Goal: Transaction & Acquisition: Purchase product/service

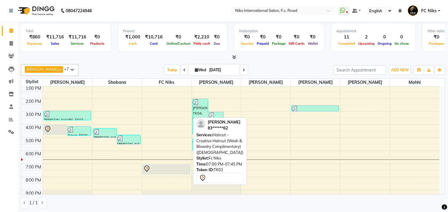
scroll to position [77, 0]
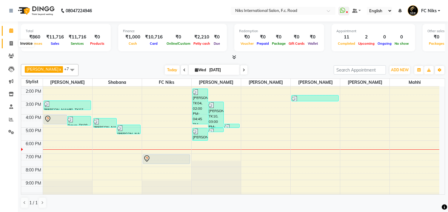
click at [11, 44] on icon at bounding box center [11, 43] width 3 height 4
select select "service"
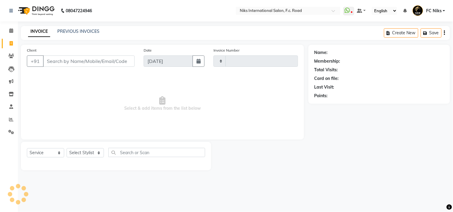
type input "1843"
select select "7"
click at [80, 153] on select "Select Stylist [PERSON_NAME] [PERSON_NAME] CA [PERSON_NAME] Niks [PERSON_NAME] …" at bounding box center [85, 152] width 37 height 9
select select "159"
click at [67, 149] on select "Select Stylist [PERSON_NAME] [PERSON_NAME] CA [PERSON_NAME] Niks [PERSON_NAME] …" at bounding box center [85, 152] width 37 height 9
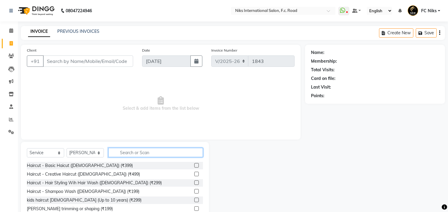
click at [130, 151] on input "text" at bounding box center [155, 152] width 95 height 9
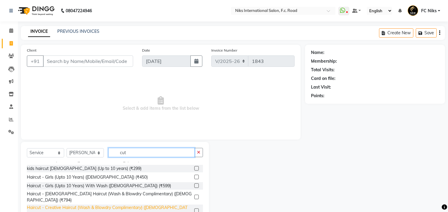
scroll to position [33, 0]
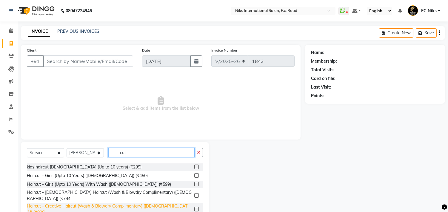
type input "cut"
click at [132, 203] on div "Haircut - Creative Haircut (Wash & Blowdry Complimentary) ([DEMOGRAPHIC_DATA]) …" at bounding box center [109, 209] width 165 height 13
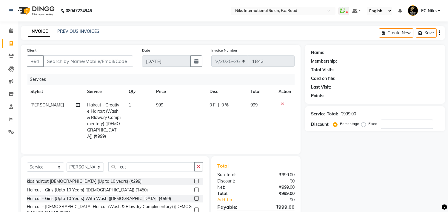
checkbox input "false"
click at [100, 59] on input "Client" at bounding box center [88, 61] width 90 height 11
type input "8"
type input "0"
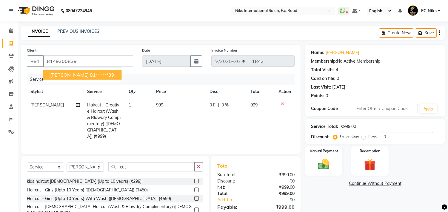
click at [62, 72] on span "[PERSON_NAME]" at bounding box center [69, 75] width 39 height 6
type input "81******39"
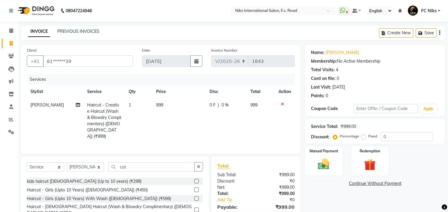
click at [165, 107] on td "999" at bounding box center [179, 120] width 53 height 45
select select "159"
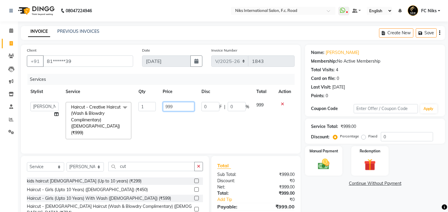
drag, startPoint x: 173, startPoint y: 103, endPoint x: 161, endPoint y: 103, distance: 11.9
click at [161, 103] on td "999" at bounding box center [178, 120] width 39 height 44
type input "1000"
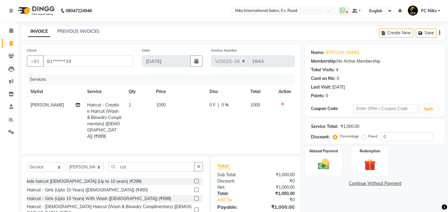
click at [184, 121] on td "1000" at bounding box center [179, 120] width 53 height 45
select select "159"
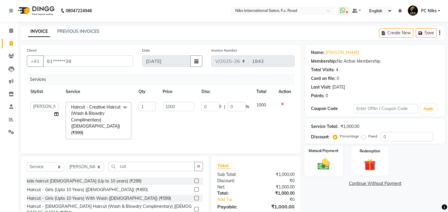
click at [332, 158] on img at bounding box center [324, 165] width 20 height 14
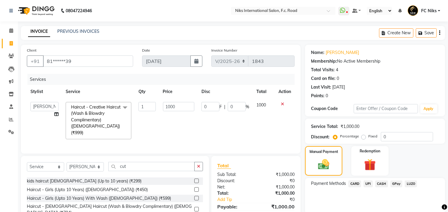
click at [355, 182] on span "CARD" at bounding box center [354, 184] width 13 height 7
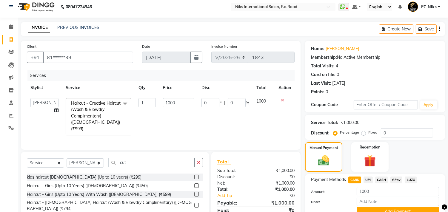
scroll to position [11, 0]
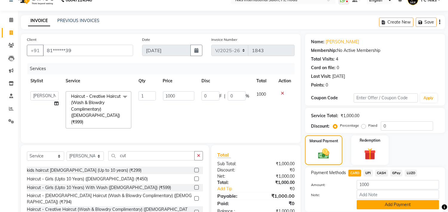
click at [377, 201] on button "Add Payment" at bounding box center [398, 204] width 82 height 9
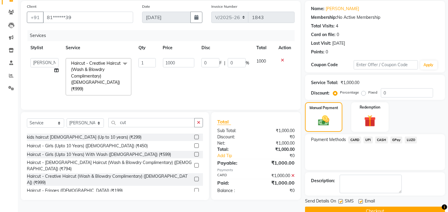
scroll to position [56, 0]
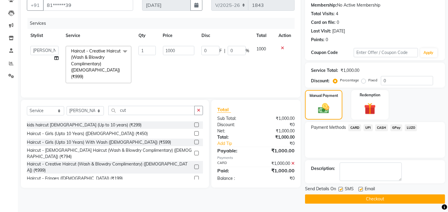
click at [374, 200] on button "Checkout" at bounding box center [375, 199] width 140 height 9
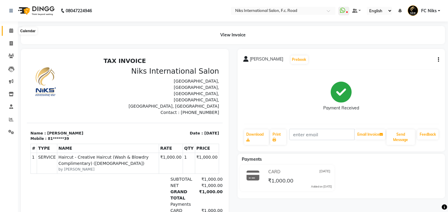
click at [13, 28] on span at bounding box center [11, 30] width 10 height 7
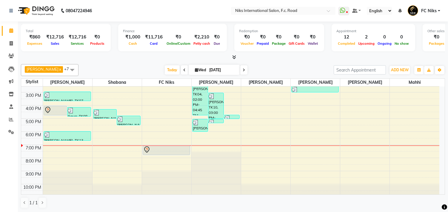
scroll to position [88, 0]
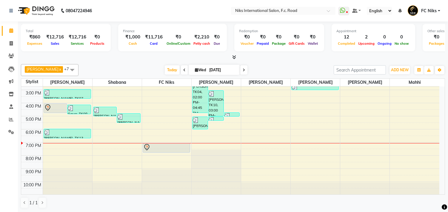
click at [212, 139] on div "8:00 AM 9:00 AM 10:00 AM 11:00 AM 12:00 PM 1:00 PM 2:00 PM 3:00 PM 4:00 PM 5:00…" at bounding box center [230, 96] width 418 height 197
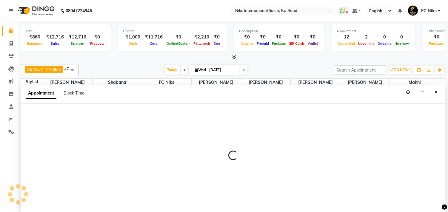
scroll to position [0, 0]
select select "160"
select select "1110"
select select "tentative"
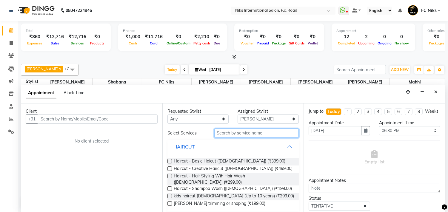
click at [228, 132] on input "text" at bounding box center [256, 133] width 85 height 9
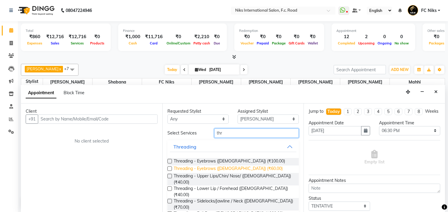
type input "thr"
click at [228, 166] on span "Threading - Eyebrows ([DEMOGRAPHIC_DATA]) (₹60.00)" at bounding box center [228, 169] width 109 height 7
checkbox input "false"
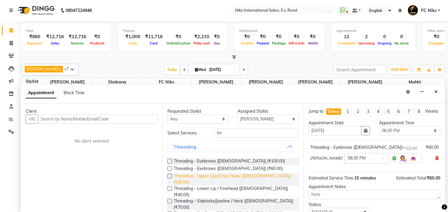
click at [233, 177] on span "Threading - Upper Lips/Chin/ Nose/ ([DEMOGRAPHIC_DATA]) (₹40.00)" at bounding box center [234, 179] width 121 height 13
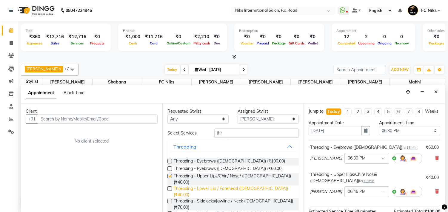
checkbox input "false"
click at [235, 186] on span "Threading - Lower Lip / Forehead ([DEMOGRAPHIC_DATA]) (₹40.00)" at bounding box center [234, 192] width 121 height 13
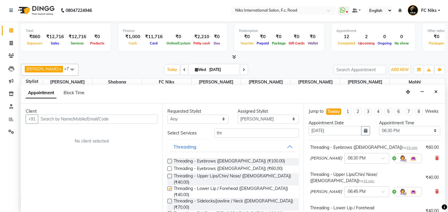
checkbox input "false"
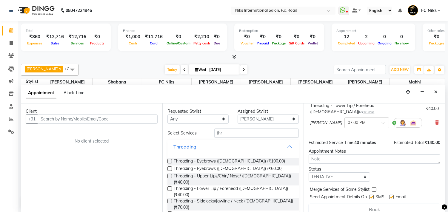
scroll to position [103, 0]
click at [374, 187] on label at bounding box center [374, 189] width 4 height 4
click at [374, 188] on input "checkbox" at bounding box center [374, 190] width 4 height 4
checkbox input "true"
click at [99, 115] on input "text" at bounding box center [98, 119] width 120 height 9
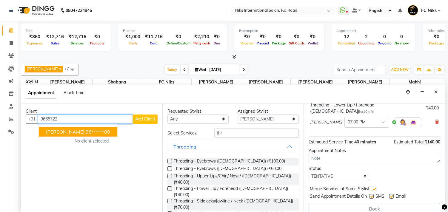
click at [87, 134] on ngb-highlight "96******00" at bounding box center [98, 132] width 24 height 6
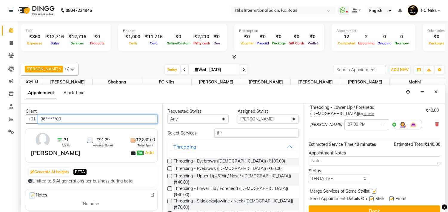
scroll to position [102, 0]
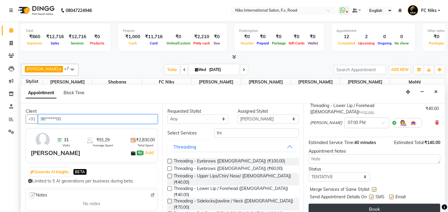
type input "96******00"
click at [356, 204] on button "Book" at bounding box center [375, 209] width 132 height 11
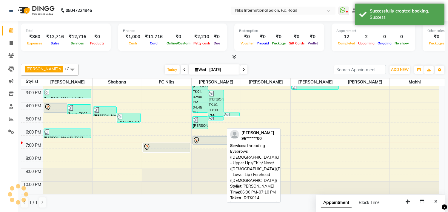
scroll to position [0, 0]
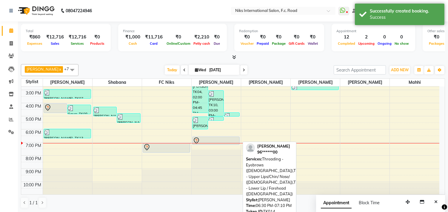
click at [222, 138] on div at bounding box center [216, 140] width 46 height 7
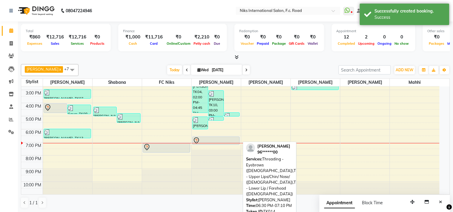
select select "7"
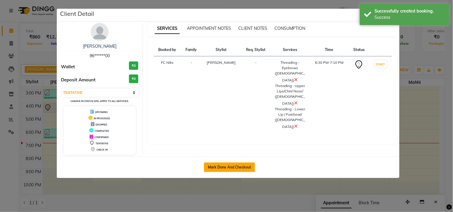
click at [236, 164] on button "Mark Done And Checkout" at bounding box center [229, 168] width 51 height 10
select select "service"
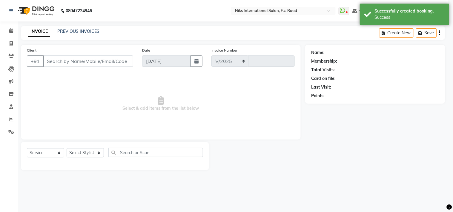
select select "7"
type input "1844"
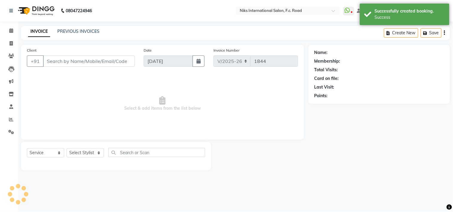
type input "96******00"
select select "160"
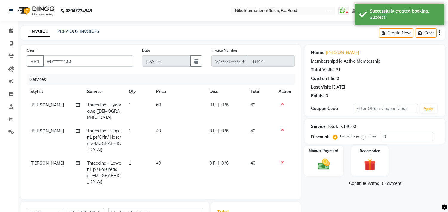
click at [324, 173] on div "Manual Payment" at bounding box center [323, 161] width 39 height 30
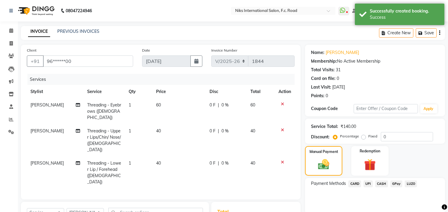
click at [357, 181] on div "CARD" at bounding box center [353, 185] width 15 height 8
click at [361, 183] on div "Payment Methods CARD UPI CASH GPay LUZO" at bounding box center [375, 185] width 128 height 8
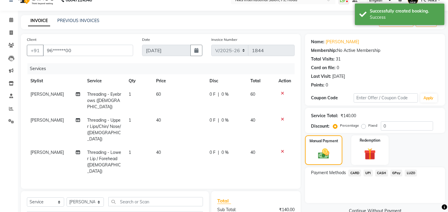
click at [356, 175] on span "CARD" at bounding box center [354, 173] width 13 height 7
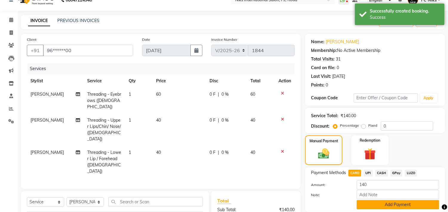
click at [375, 202] on button "Add Payment" at bounding box center [398, 204] width 82 height 9
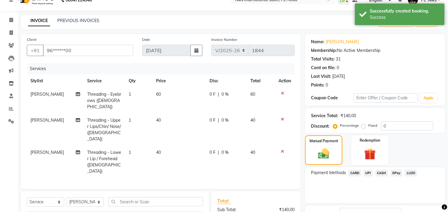
scroll to position [73, 0]
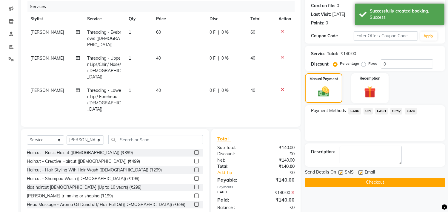
click at [372, 185] on button "Checkout" at bounding box center [375, 182] width 140 height 9
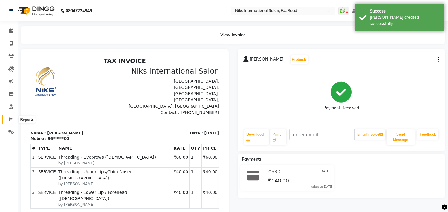
click at [10, 118] on icon at bounding box center [11, 119] width 4 height 4
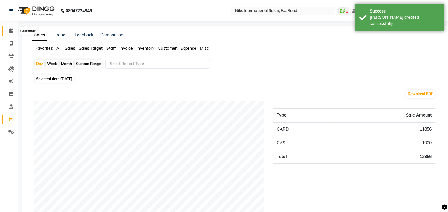
drag, startPoint x: 11, startPoint y: 31, endPoint x: 57, endPoint y: 3, distance: 53.5
click at [11, 30] on icon at bounding box center [11, 30] width 4 height 4
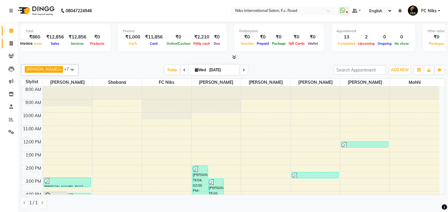
click at [11, 42] on icon at bounding box center [11, 43] width 3 height 4
select select "7"
select select "service"
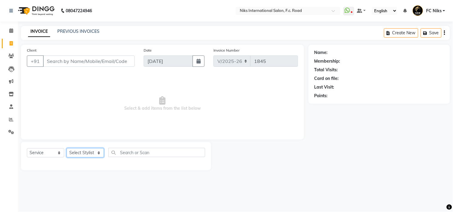
click at [72, 153] on select "Select Stylist [PERSON_NAME] [PERSON_NAME] CA [PERSON_NAME] Niks [PERSON_NAME] …" at bounding box center [85, 152] width 37 height 9
select select "159"
click at [67, 149] on select "Select Stylist [PERSON_NAME] [PERSON_NAME] CA [PERSON_NAME] Niks [PERSON_NAME] …" at bounding box center [85, 152] width 37 height 9
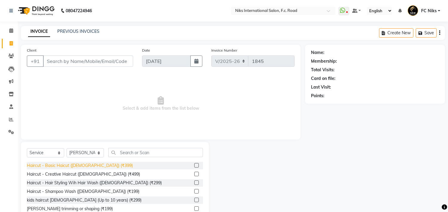
click at [80, 164] on div "Haircut - Basic Haicut ([DEMOGRAPHIC_DATA]) (₹399)" at bounding box center [80, 166] width 106 height 6
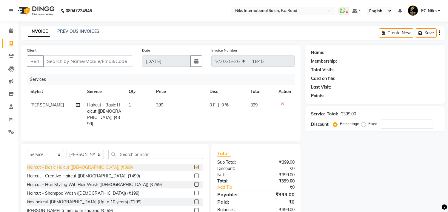
checkbox input "false"
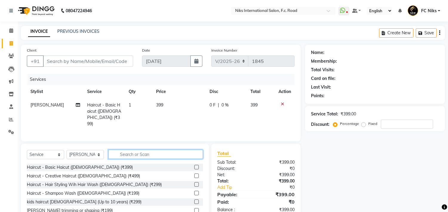
click at [123, 156] on input "text" at bounding box center [155, 154] width 95 height 9
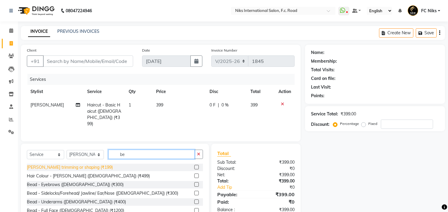
type input "be"
click at [84, 167] on div "[PERSON_NAME] trimming or shaping (₹199)" at bounding box center [70, 167] width 86 height 6
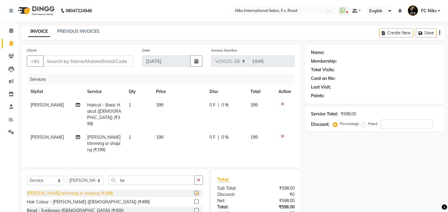
checkbox input "false"
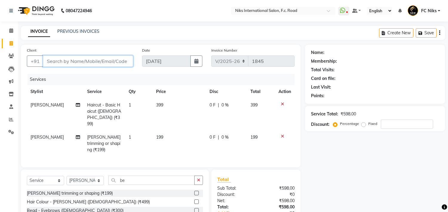
click at [84, 61] on input "Client" at bounding box center [88, 61] width 90 height 11
type input "p"
type input "0"
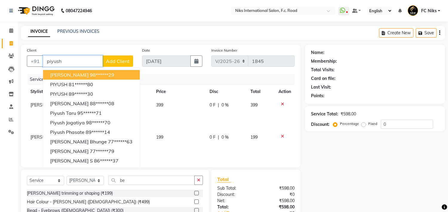
click at [72, 75] on span "[PERSON_NAME]" at bounding box center [69, 75] width 39 height 6
type input "98******29"
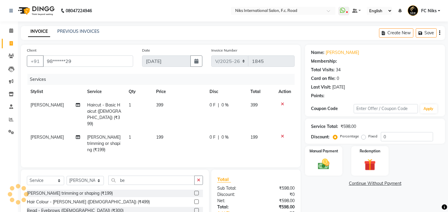
select select "1: Object"
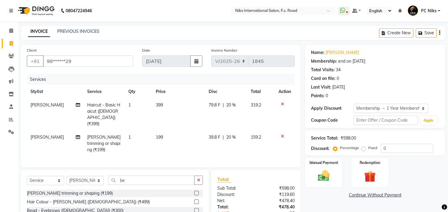
type input "20"
click at [172, 104] on td "399" at bounding box center [178, 114] width 53 height 32
select select "159"
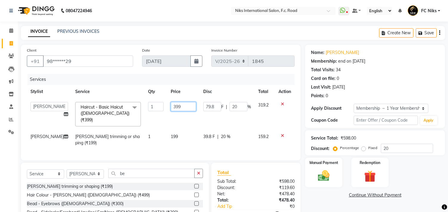
drag, startPoint x: 175, startPoint y: 103, endPoint x: 163, endPoint y: 108, distance: 13.8
click at [167, 108] on td "399" at bounding box center [183, 114] width 33 height 32
type input "400"
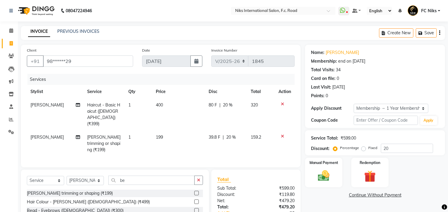
click at [184, 131] on td "199" at bounding box center [178, 144] width 53 height 26
select select "159"
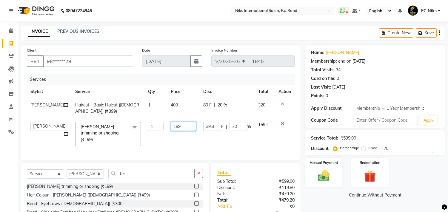
drag, startPoint x: 180, startPoint y: 130, endPoint x: 166, endPoint y: 129, distance: 13.4
click at [171, 129] on input "199" at bounding box center [183, 126] width 25 height 9
type input "200"
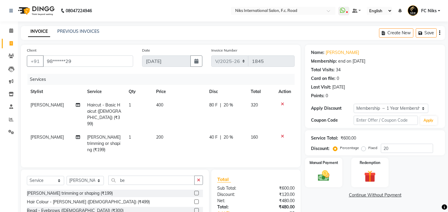
click at [171, 133] on td "200" at bounding box center [179, 144] width 53 height 26
select select "159"
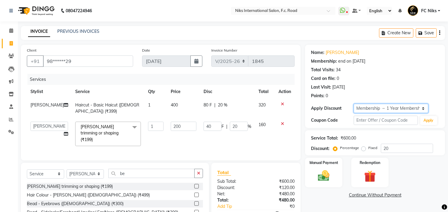
click at [364, 111] on select "Select Membership → 1 Year Membership" at bounding box center [391, 108] width 75 height 9
select select "0:"
click at [354, 104] on select "Select Membership → 1 Year Membership" at bounding box center [391, 108] width 75 height 9
type input "0"
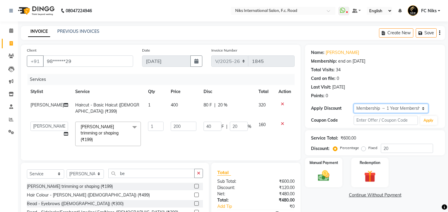
type input "0"
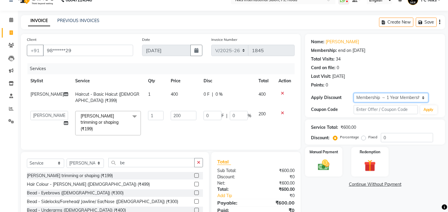
scroll to position [22, 0]
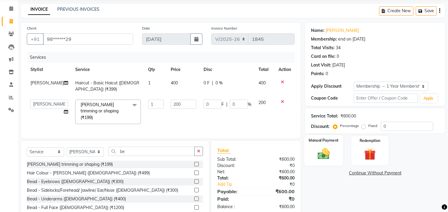
click at [336, 157] on div "Manual Payment" at bounding box center [323, 150] width 39 height 30
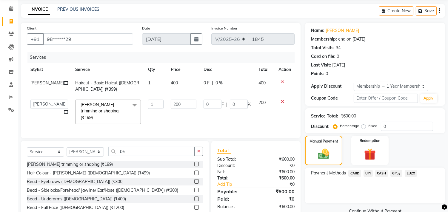
click at [355, 174] on span "CARD" at bounding box center [354, 173] width 13 height 7
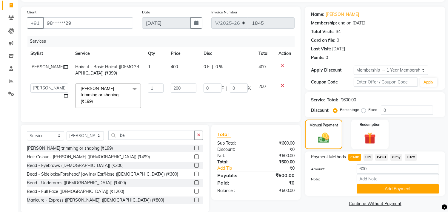
scroll to position [46, 0]
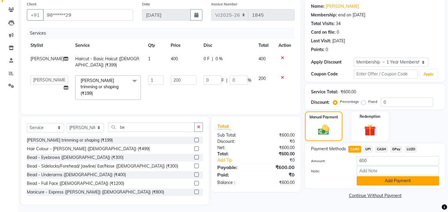
click at [366, 183] on button "Add Payment" at bounding box center [398, 180] width 82 height 9
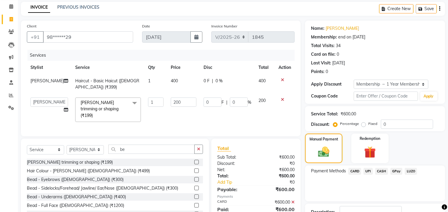
scroll to position [68, 0]
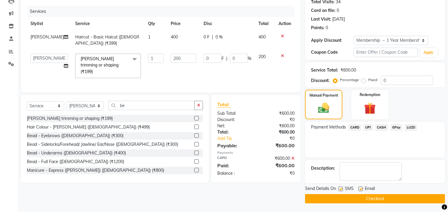
click at [354, 201] on button "Checkout" at bounding box center [375, 198] width 140 height 9
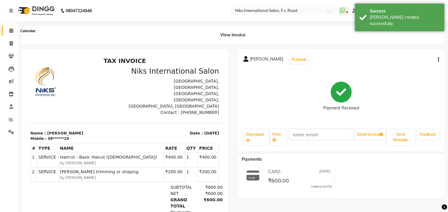
click at [9, 29] on icon at bounding box center [11, 30] width 4 height 4
